Goal: Task Accomplishment & Management: Complete application form

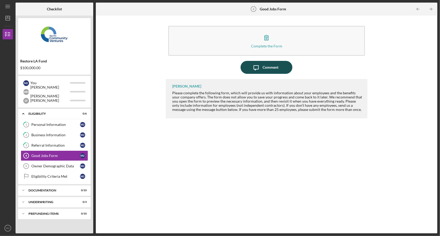
click at [265, 64] on div "Comment" at bounding box center [271, 67] width 16 height 13
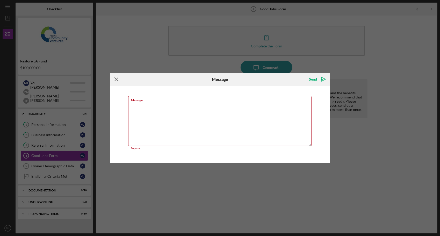
click at [118, 79] on icon "Icon/Menu Close" at bounding box center [116, 79] width 13 height 13
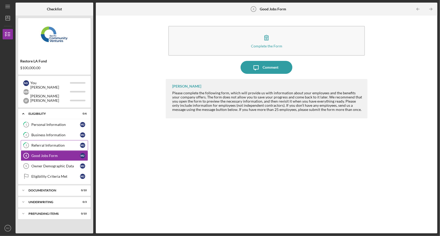
click at [58, 145] on div "Referral Information" at bounding box center [55, 145] width 49 height 4
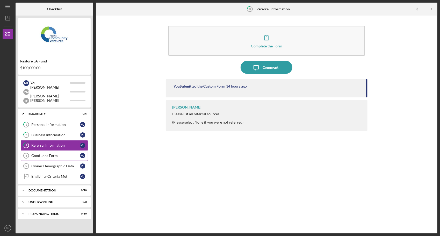
click at [53, 155] on div "Good Jobs Form" at bounding box center [55, 156] width 49 height 4
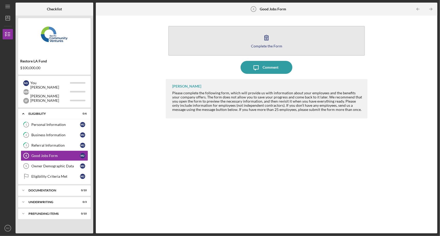
click at [269, 39] on icon "button" at bounding box center [266, 37] width 13 height 13
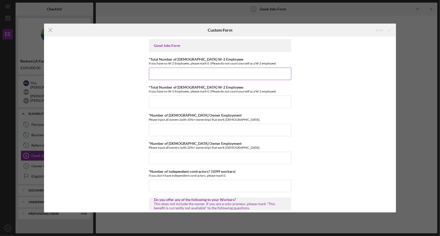
click at [179, 70] on input "*Total Number of [DEMOGRAPHIC_DATA] W-2 Employees" at bounding box center [220, 74] width 142 height 12
type input "5"
click at [152, 104] on input "*Total Number of [DEMOGRAPHIC_DATA] W-2 Employees" at bounding box center [220, 102] width 142 height 12
type input "56"
click at [179, 133] on input "*Number of [DEMOGRAPHIC_DATA] Owner Employment" at bounding box center [220, 130] width 142 height 12
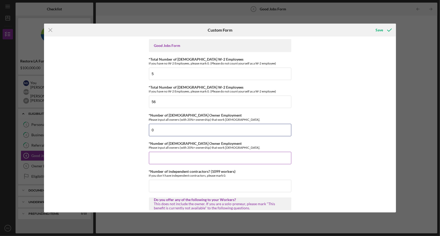
type input "0"
click at [175, 160] on input "*Number of [DEMOGRAPHIC_DATA] Owner Employment" at bounding box center [220, 158] width 142 height 12
click at [171, 133] on input "0" at bounding box center [220, 130] width 142 height 12
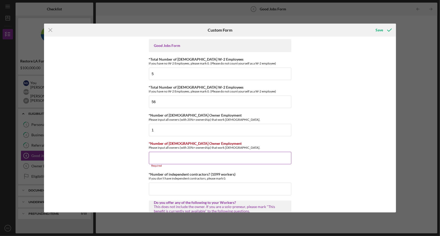
click at [174, 158] on input "*Number of [DEMOGRAPHIC_DATA] Owner Employment" at bounding box center [220, 158] width 142 height 12
drag, startPoint x: 153, startPoint y: 129, endPoint x: 148, endPoint y: 129, distance: 4.9
click at [149, 129] on input "1" at bounding box center [220, 130] width 142 height 12
type input "2"
click at [131, 146] on div "Good Jobs Form *Total Number of [DEMOGRAPHIC_DATA] W-2 Employees If you have no…" at bounding box center [220, 125] width 352 height 176
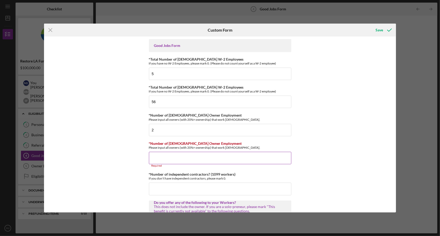
click at [158, 156] on input "*Number of [DEMOGRAPHIC_DATA] Owner Employment" at bounding box center [220, 158] width 142 height 12
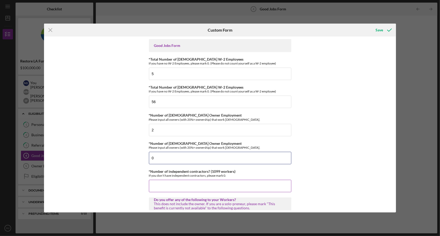
type input "0"
click at [173, 181] on input "*Number of independent contractors? (1099 workers)" at bounding box center [220, 186] width 142 height 12
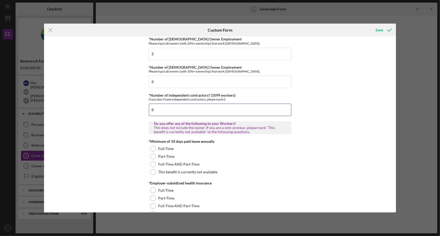
scroll to position [104, 0]
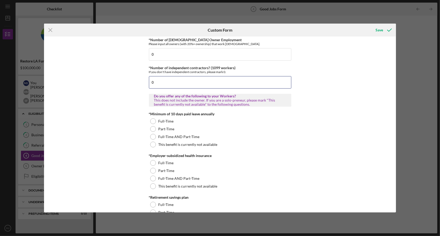
type input "0"
click at [179, 85] on input "0" at bounding box center [220, 82] width 142 height 12
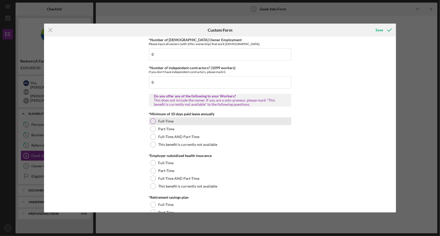
click at [156, 120] on div "Full-Time" at bounding box center [220, 121] width 142 height 8
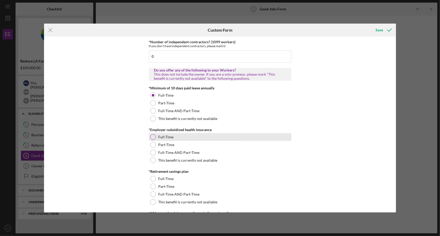
click at [154, 137] on div at bounding box center [153, 137] width 6 height 6
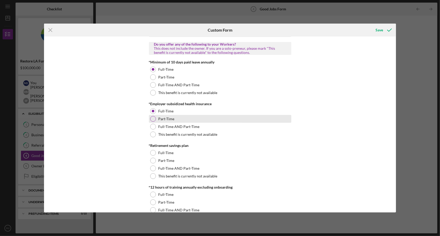
scroll to position [181, 0]
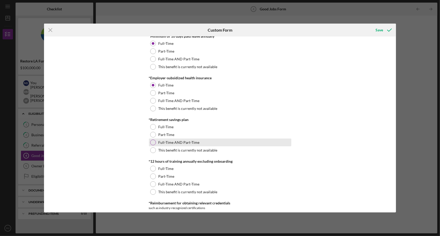
click at [154, 143] on div at bounding box center [153, 143] width 6 height 6
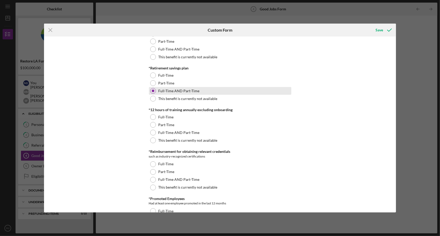
scroll to position [233, 0]
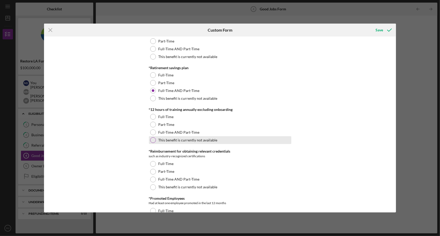
click at [156, 140] on div "This benefit is currently not available" at bounding box center [220, 140] width 142 height 8
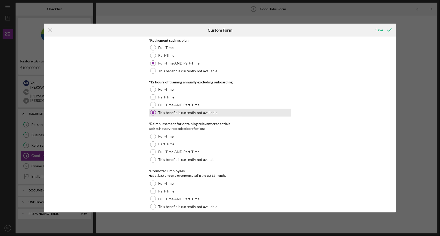
scroll to position [285, 0]
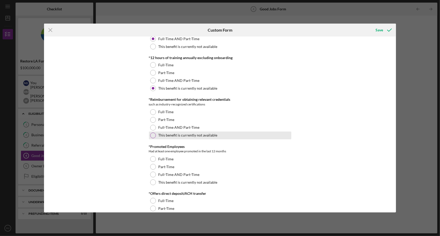
click at [155, 136] on div "This benefit is currently not available" at bounding box center [220, 136] width 142 height 8
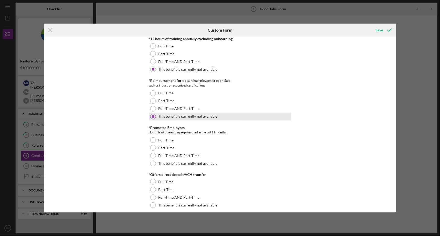
scroll to position [311, 0]
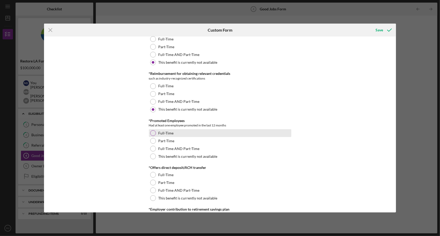
click at [154, 131] on div at bounding box center [153, 133] width 6 height 6
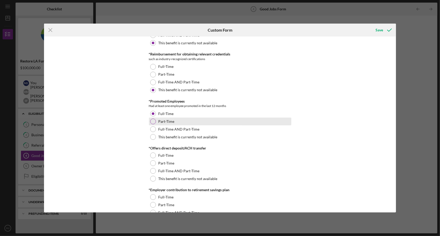
scroll to position [363, 0]
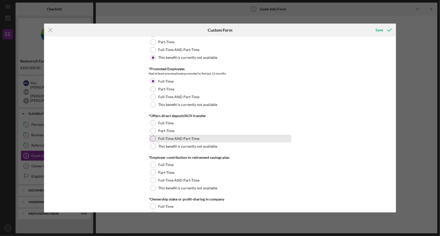
click at [153, 136] on div at bounding box center [153, 139] width 6 height 6
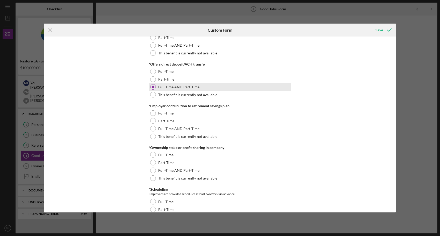
scroll to position [414, 0]
click at [153, 136] on div at bounding box center [153, 136] width 6 height 6
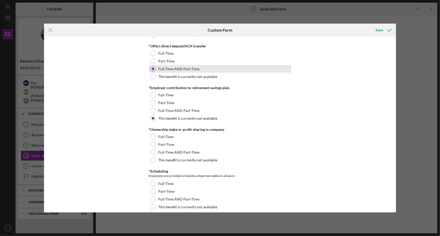
scroll to position [440, 0]
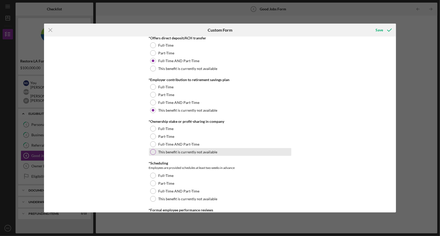
click at [153, 150] on div at bounding box center [153, 152] width 6 height 6
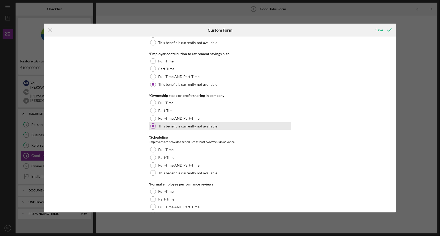
scroll to position [492, 0]
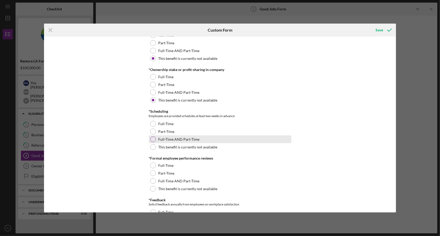
click at [153, 138] on div at bounding box center [153, 140] width 6 height 6
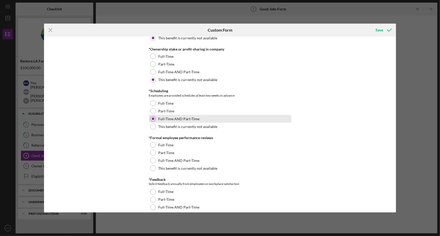
scroll to position [544, 0]
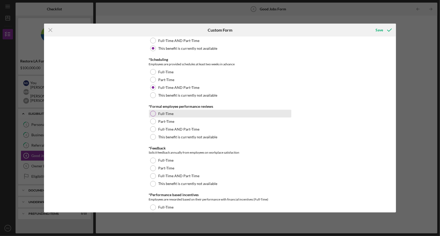
click at [154, 111] on div at bounding box center [153, 114] width 6 height 6
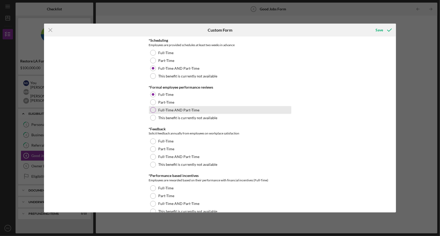
scroll to position [570, 0]
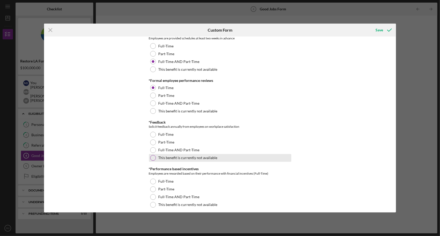
click at [160, 158] on label "This benefit is currently not available" at bounding box center [188, 158] width 59 height 4
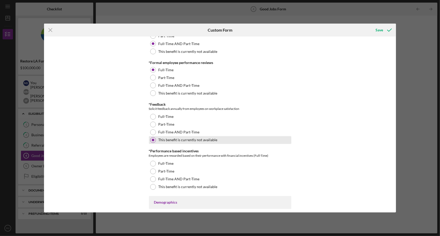
scroll to position [596, 0]
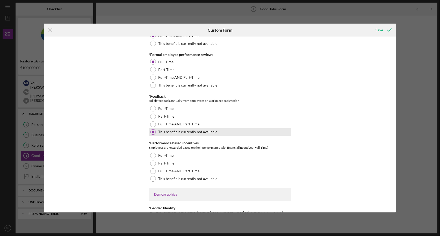
click at [160, 158] on div "Full-Time" at bounding box center [220, 156] width 142 height 8
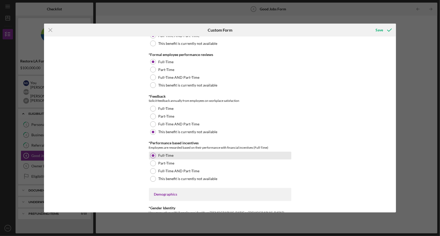
click at [160, 158] on div "Full-Time" at bounding box center [220, 156] width 142 height 8
click at [153, 167] on div "Full-Time AND Part-Time" at bounding box center [220, 171] width 142 height 8
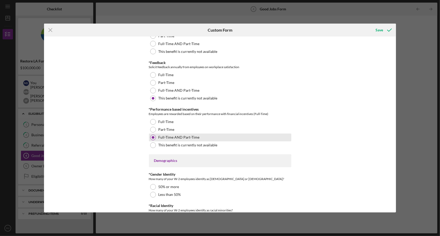
scroll to position [648, 0]
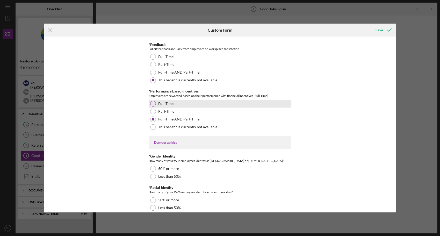
click at [152, 103] on div at bounding box center [153, 104] width 6 height 6
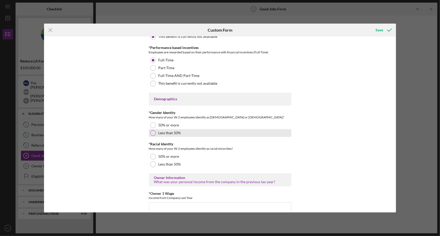
scroll to position [699, 0]
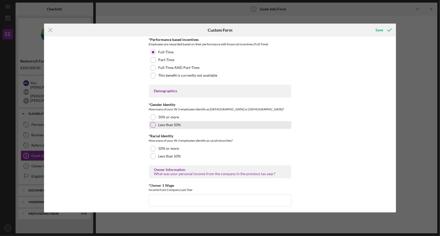
click at [154, 149] on div "50% or more" at bounding box center [220, 149] width 142 height 8
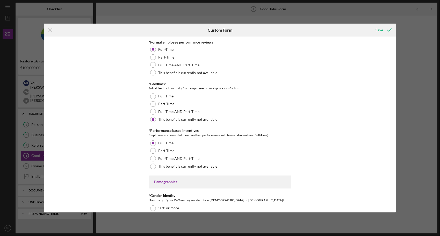
scroll to position [686, 0]
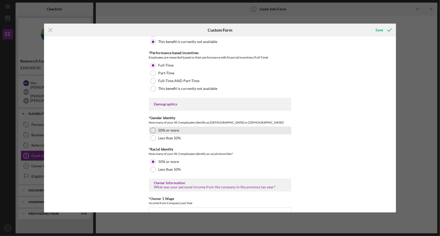
click at [153, 129] on div at bounding box center [153, 131] width 6 height 6
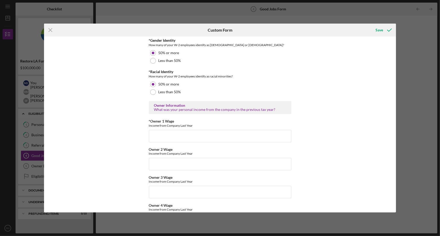
scroll to position [790, 0]
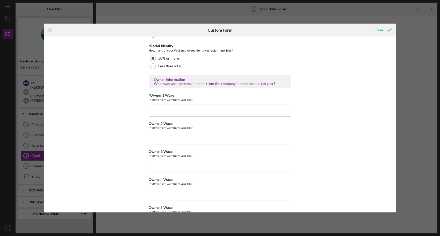
click at [162, 113] on input "*Owner 1 Wage" at bounding box center [220, 110] width 142 height 12
type input "0"
click at [155, 137] on input "Owner 2 Wage" at bounding box center [220, 138] width 142 height 12
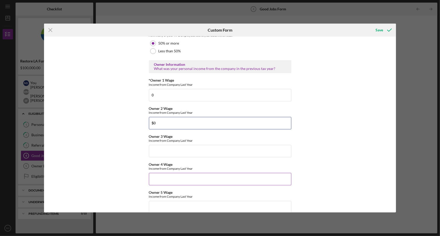
scroll to position [815, 0]
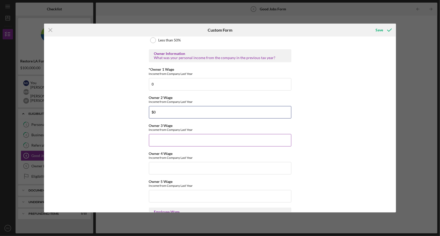
type input "$0"
click at [155, 144] on input "Owner 3 Wage" at bounding box center [220, 140] width 142 height 12
type input "$0"
click at [157, 168] on input "Owner 4 Wage" at bounding box center [220, 168] width 142 height 12
type input "$0"
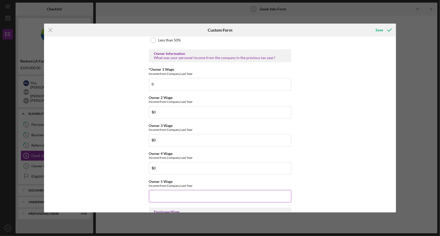
click at [158, 196] on input "Owner 5 Wage" at bounding box center [220, 196] width 142 height 12
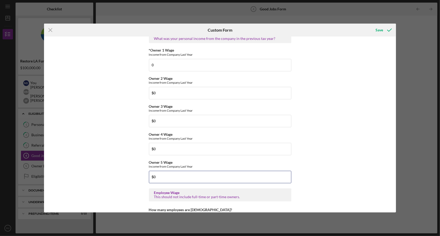
scroll to position [867, 0]
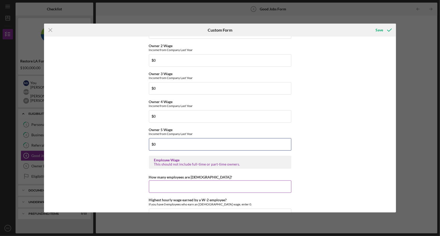
type input "$0"
click at [158, 187] on input "How many employees are [DEMOGRAPHIC_DATA]?" at bounding box center [220, 186] width 142 height 12
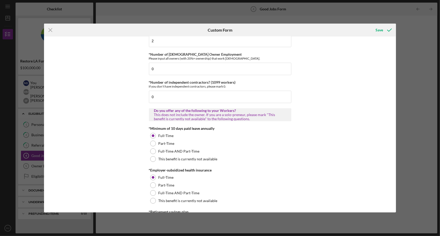
scroll to position [12, 0]
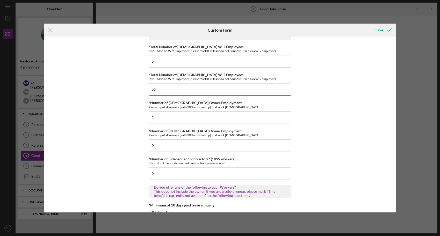
click at [157, 89] on input "56" at bounding box center [220, 89] width 142 height 12
drag, startPoint x: 156, startPoint y: 88, endPoint x: 143, endPoint y: 88, distance: 12.4
click at [143, 88] on div "Good Jobs Form *Total Number of [DEMOGRAPHIC_DATA] W-2 Employees If you have no…" at bounding box center [220, 125] width 352 height 176
type input "46"
click at [112, 96] on div "Good Jobs Form *Total Number of [DEMOGRAPHIC_DATA] W-2 Employees If you have no…" at bounding box center [220, 125] width 352 height 176
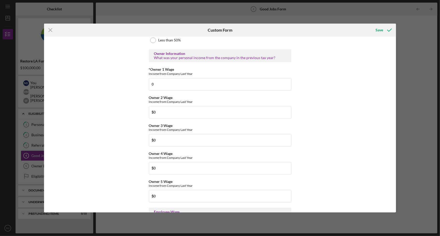
scroll to position [867, 0]
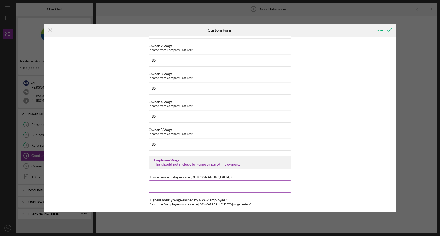
click at [168, 182] on input "How many employees are [DEMOGRAPHIC_DATA]?" at bounding box center [220, 186] width 142 height 12
type input "4"
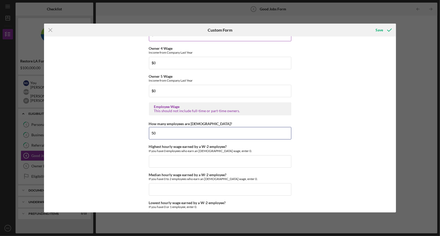
scroll to position [945, 0]
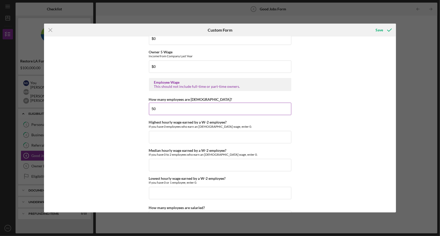
click at [158, 107] on input "50" at bounding box center [220, 109] width 142 height 12
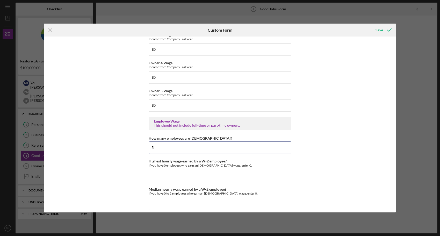
scroll to position [958, 0]
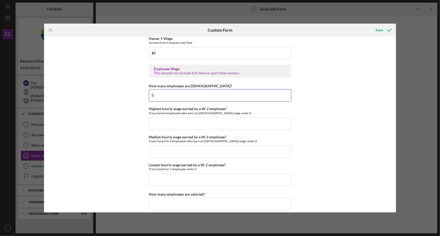
drag, startPoint x: 153, startPoint y: 92, endPoint x: 144, endPoint y: 94, distance: 8.9
click at [144, 94] on div "Good Jobs Form *Total Number of [DEMOGRAPHIC_DATA] W-2 Employees If you have no…" at bounding box center [220, 125] width 352 height 176
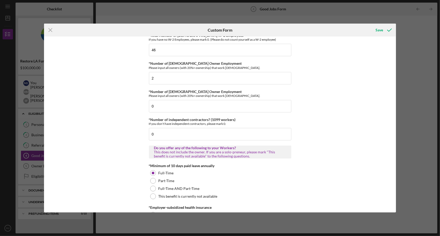
scroll to position [0, 0]
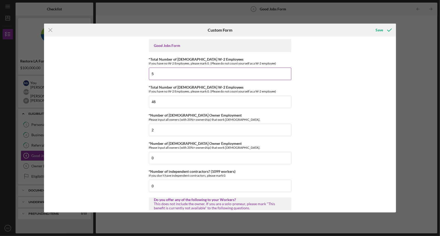
type input "46"
click at [150, 75] on input "5" at bounding box center [220, 74] width 142 height 12
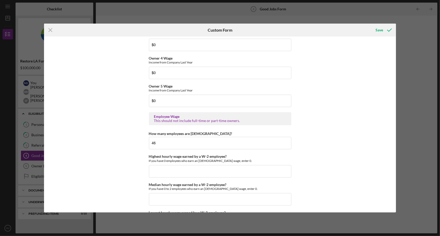
scroll to position [919, 0]
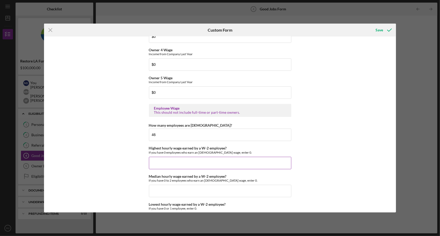
click at [152, 157] on input "Highest hourly wage earned by a W-2 employee?" at bounding box center [220, 163] width 142 height 12
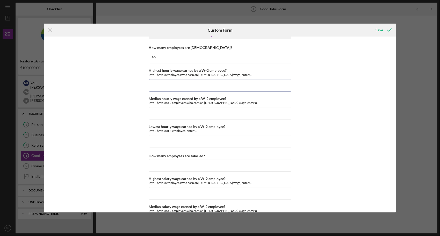
scroll to position [1049, 0]
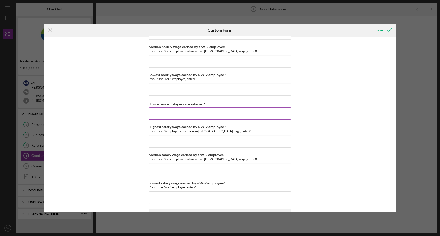
click at [150, 111] on input "How many employees are salaried?" at bounding box center [220, 113] width 142 height 12
type input "5"
click at [124, 129] on div "Good Jobs Form *Total Number of [DEMOGRAPHIC_DATA] W-2 Employees If you have no…" at bounding box center [220, 125] width 352 height 176
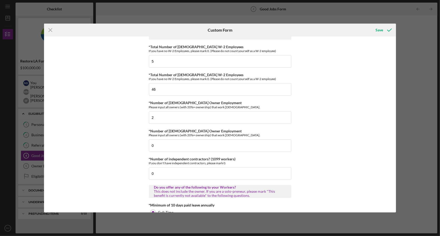
scroll to position [0, 0]
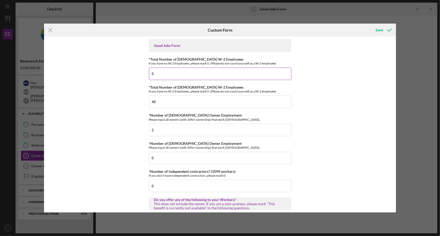
drag, startPoint x: 153, startPoint y: 73, endPoint x: 150, endPoint y: 76, distance: 4.2
click at [150, 76] on input "5" at bounding box center [220, 74] width 142 height 12
type input "6"
click at [154, 104] on input "46" at bounding box center [220, 102] width 142 height 12
type input "46"
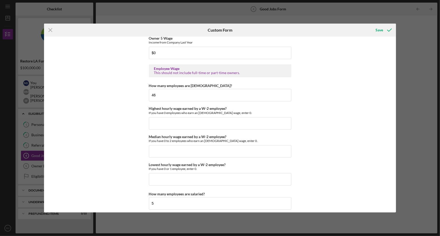
scroll to position [1010, 0]
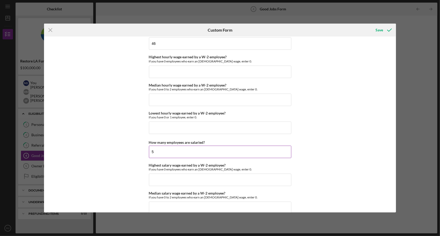
drag, startPoint x: 154, startPoint y: 152, endPoint x: 155, endPoint y: 149, distance: 3.0
click at [154, 151] on input "5" at bounding box center [220, 152] width 142 height 12
drag, startPoint x: 154, startPoint y: 149, endPoint x: 147, endPoint y: 150, distance: 6.8
click at [147, 150] on div "Good Jobs Form *Total Number of [DEMOGRAPHIC_DATA] W-2 Employees If you have no…" at bounding box center [220, 125] width 352 height 176
type input "6"
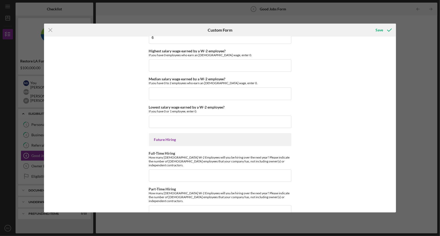
scroll to position [1126, 0]
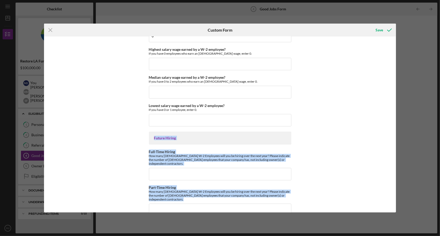
drag, startPoint x: 152, startPoint y: 135, endPoint x: 301, endPoint y: 194, distance: 159.7
click at [301, 194] on div "Good Jobs Form *Total Number of [DEMOGRAPHIC_DATA] W-2 Employees If you have no…" at bounding box center [220, 125] width 352 height 176
copy div "Future Hiring Full-Time Hiring How many [DEMOGRAPHIC_DATA] W-2 Employees will y…"
click at [329, 147] on div "Good Jobs Form *Total Number of [DEMOGRAPHIC_DATA] W-2 Employees If you have no…" at bounding box center [220, 125] width 352 height 176
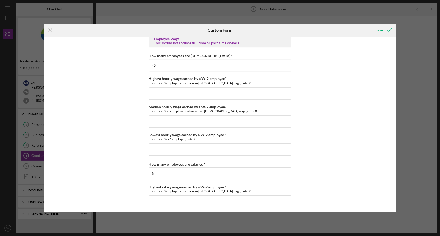
scroll to position [997, 0]
